Goal: Task Accomplishment & Management: Manage account settings

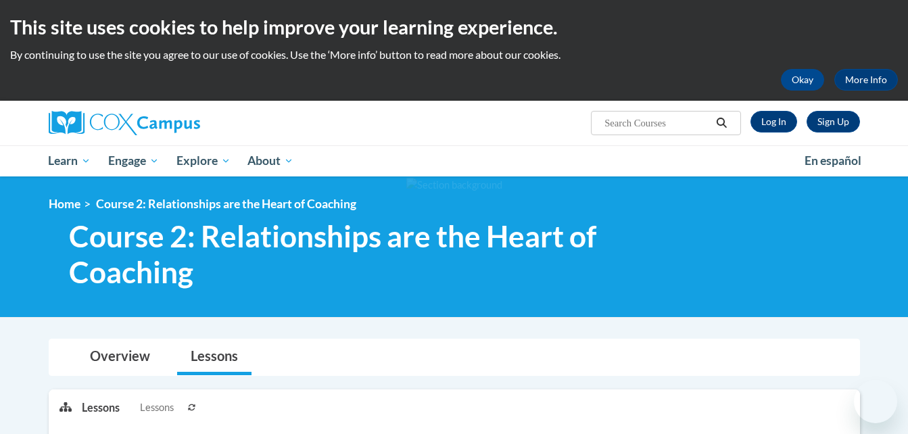
click at [774, 124] on link "Log In" at bounding box center [773, 122] width 47 height 22
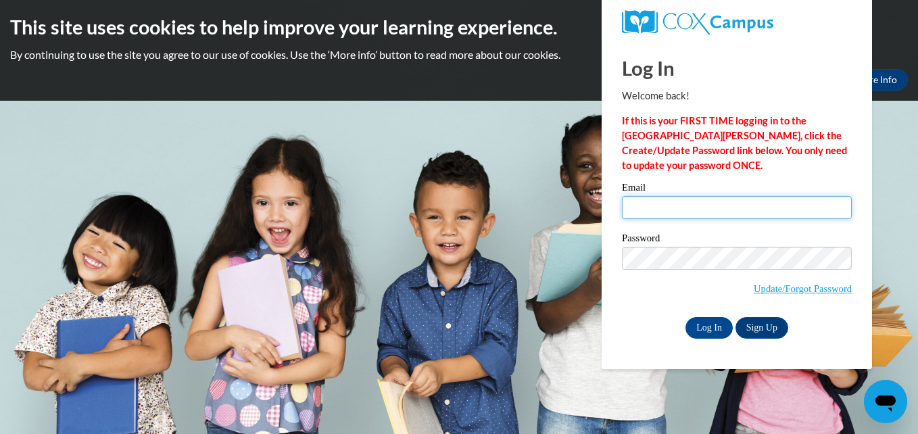
click at [675, 199] on input "Email" at bounding box center [737, 207] width 230 height 23
type input "f33b32e@yahoo.com"
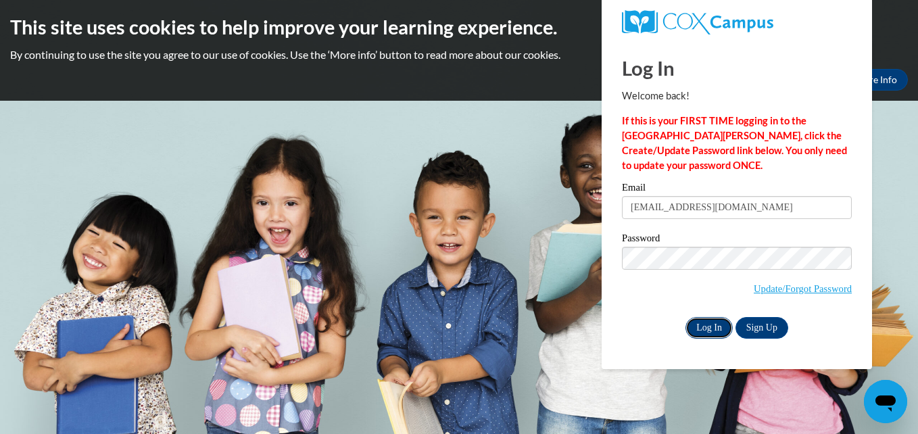
click at [693, 319] on input "Log In" at bounding box center [708, 328] width 47 height 22
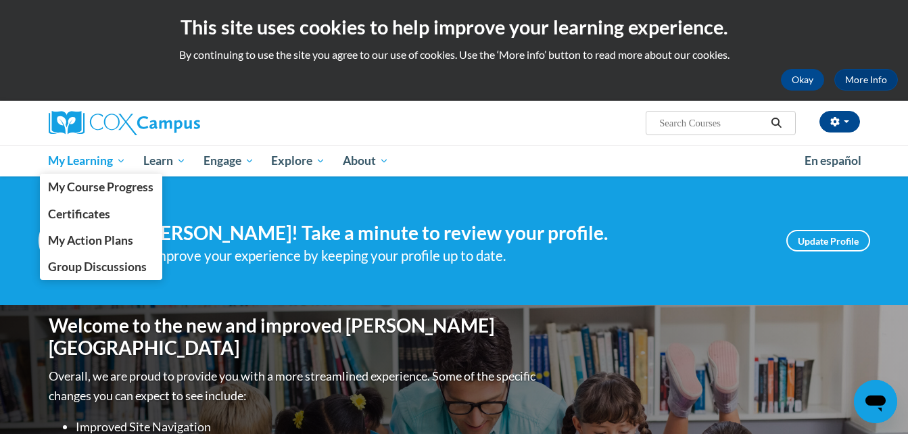
click at [80, 157] on span "My Learning" at bounding box center [87, 161] width 78 height 16
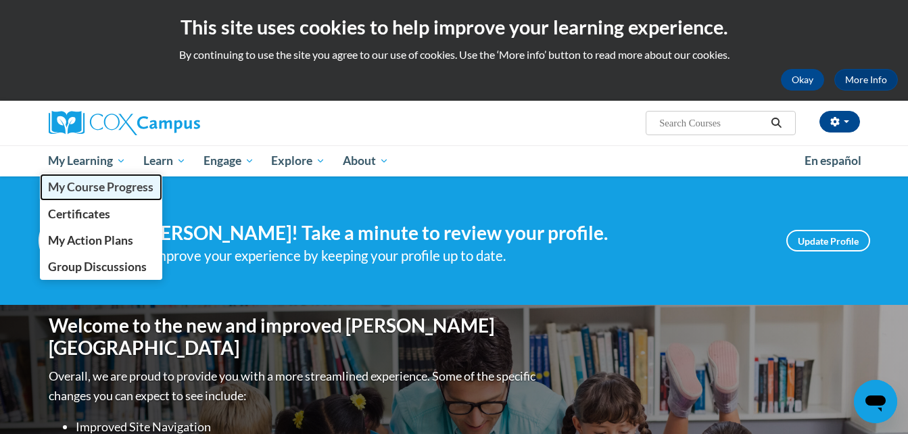
click at [86, 183] on span "My Course Progress" at bounding box center [100, 187] width 105 height 14
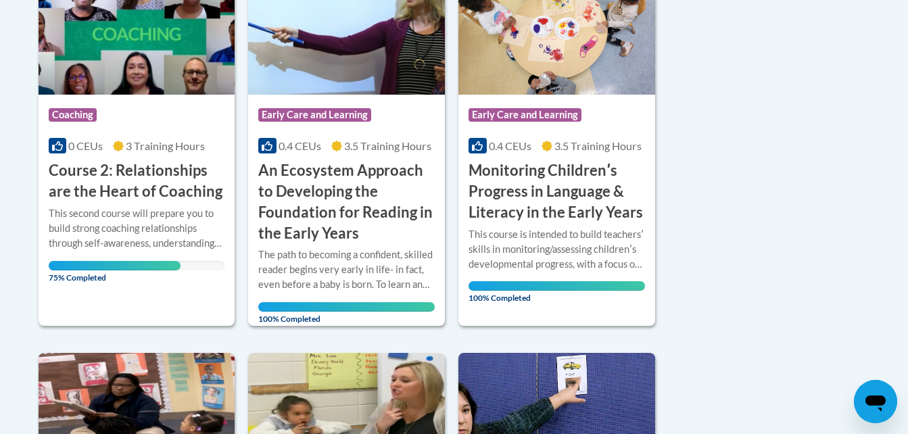
scroll to position [401, 0]
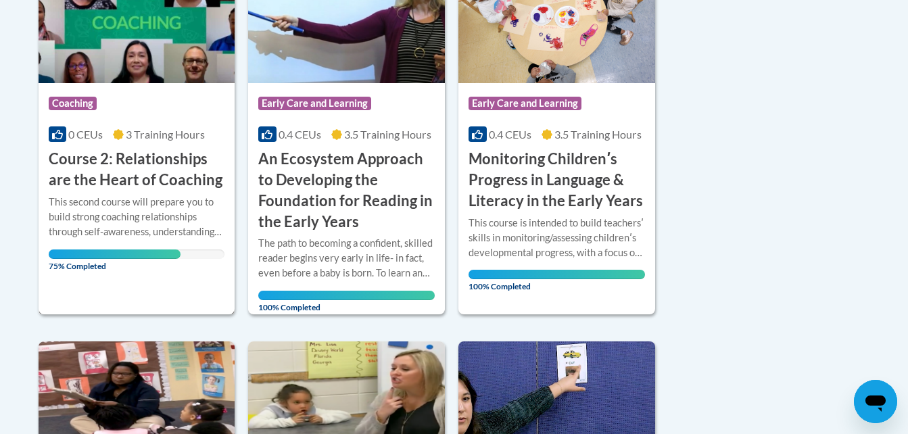
click at [144, 171] on h3 "Course 2: Relationships are the Heart of Coaching" at bounding box center [137, 170] width 176 height 42
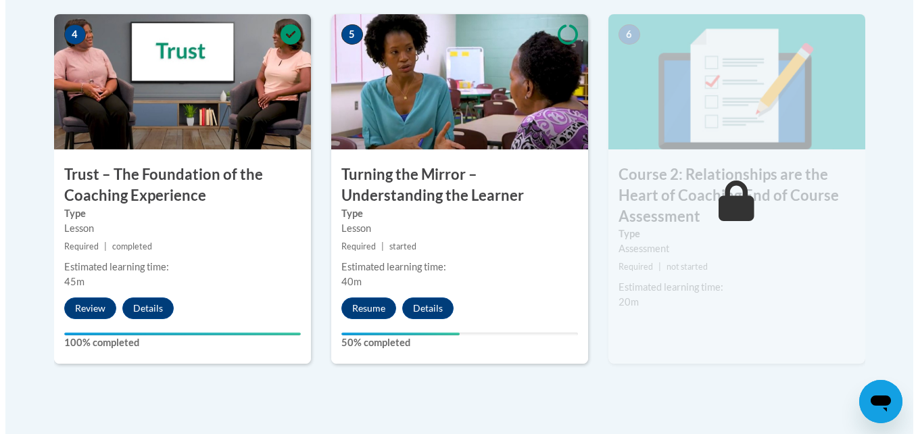
scroll to position [847, 0]
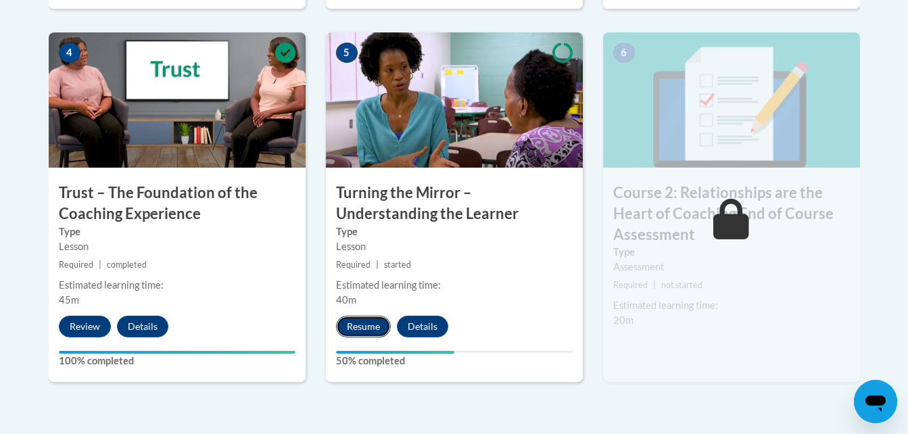
click at [377, 324] on button "Resume" at bounding box center [363, 327] width 55 height 22
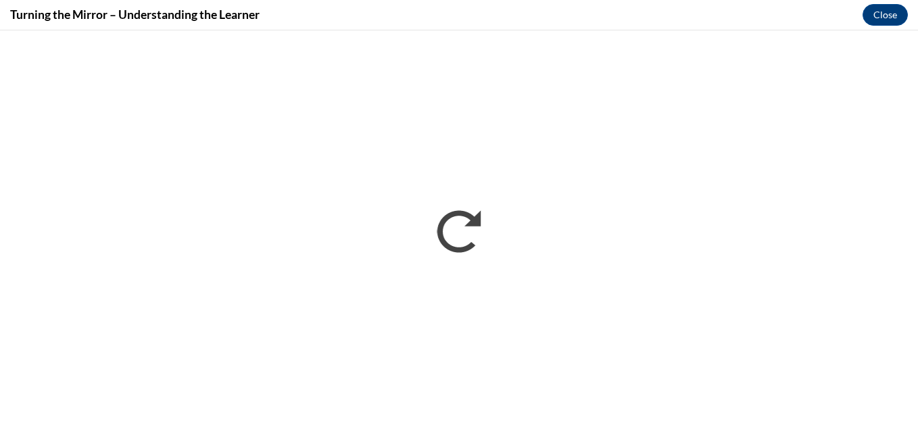
scroll to position [0, 0]
